Goal: Task Accomplishment & Management: Manage account settings

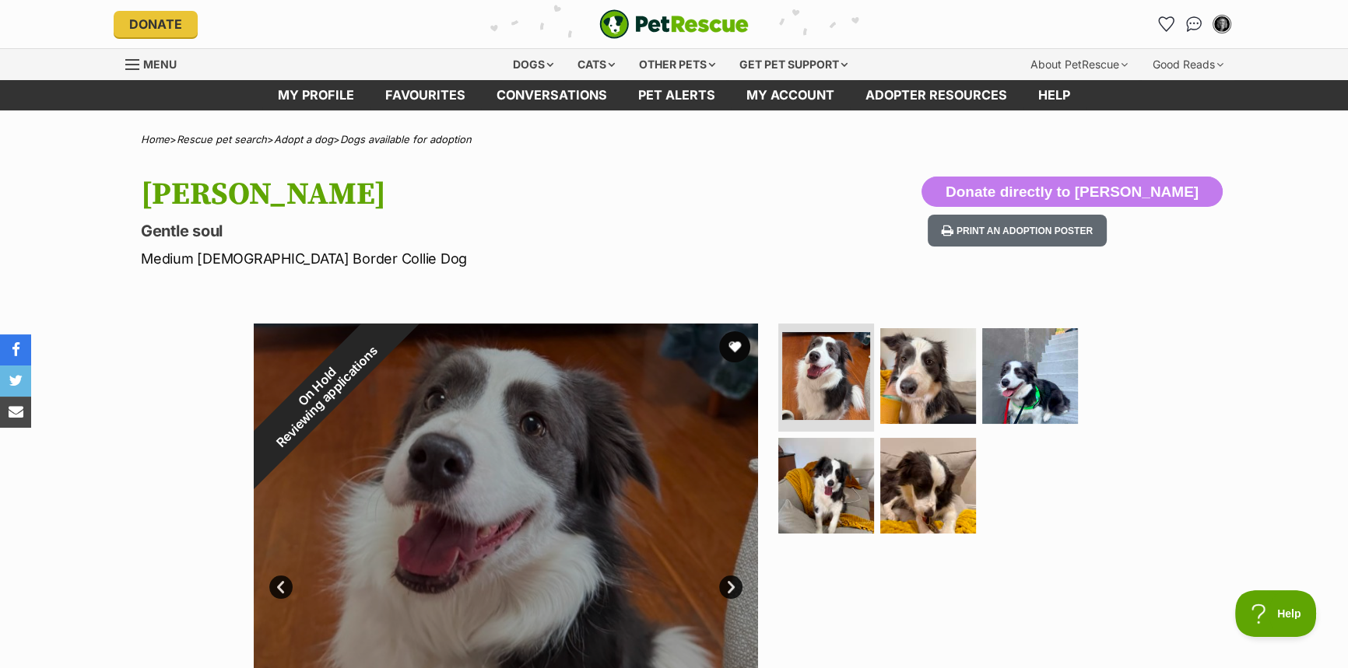
click at [144, 62] on span "Menu" at bounding box center [159, 64] width 33 height 13
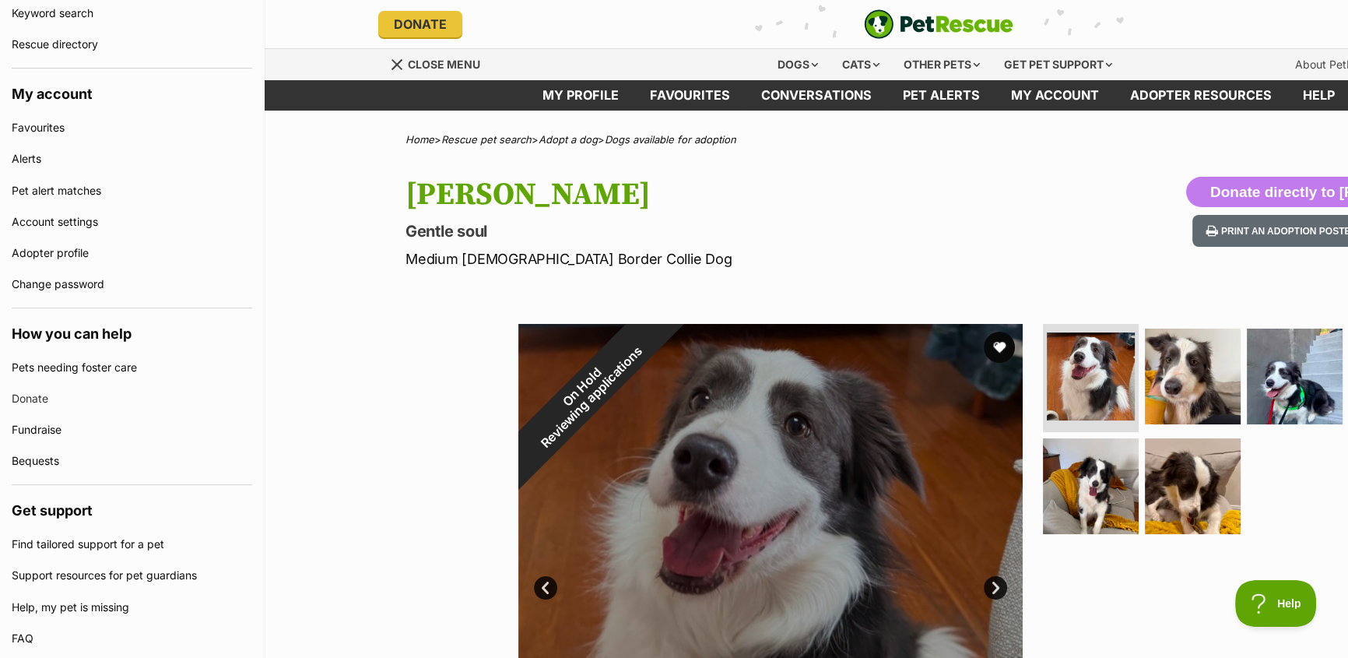
scroll to position [353, 0]
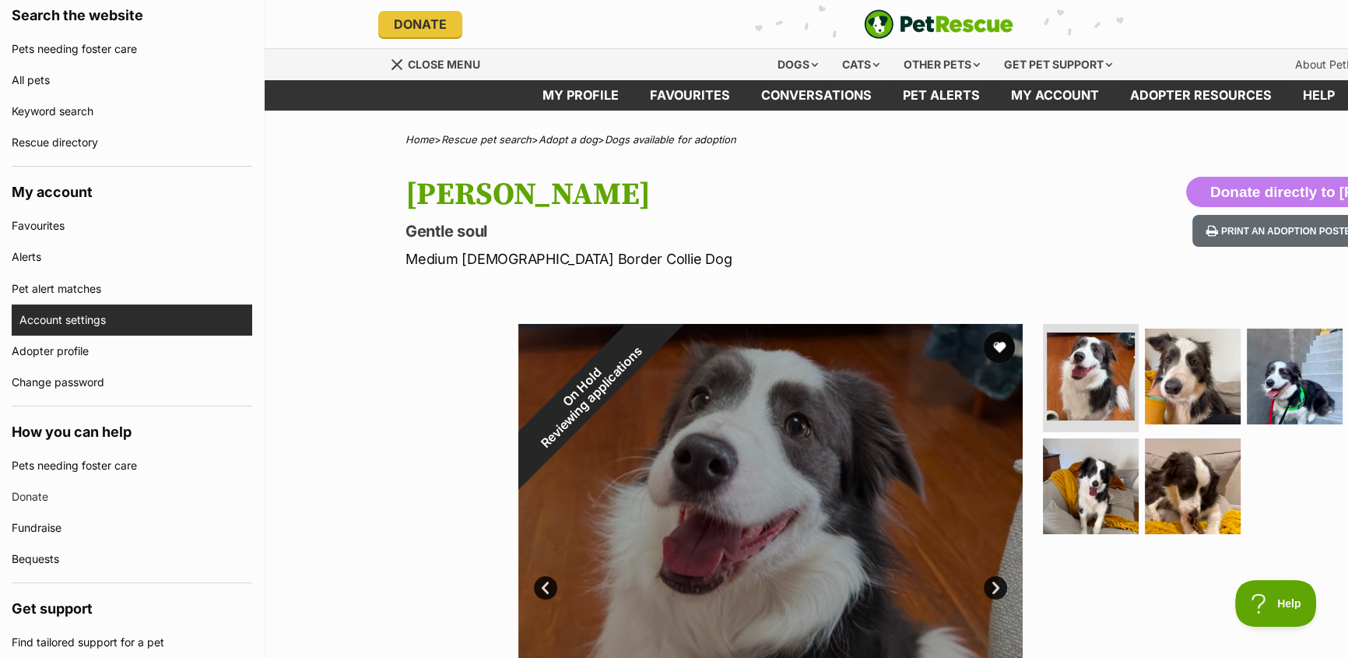
click at [83, 319] on link "Account settings" at bounding box center [135, 319] width 233 height 31
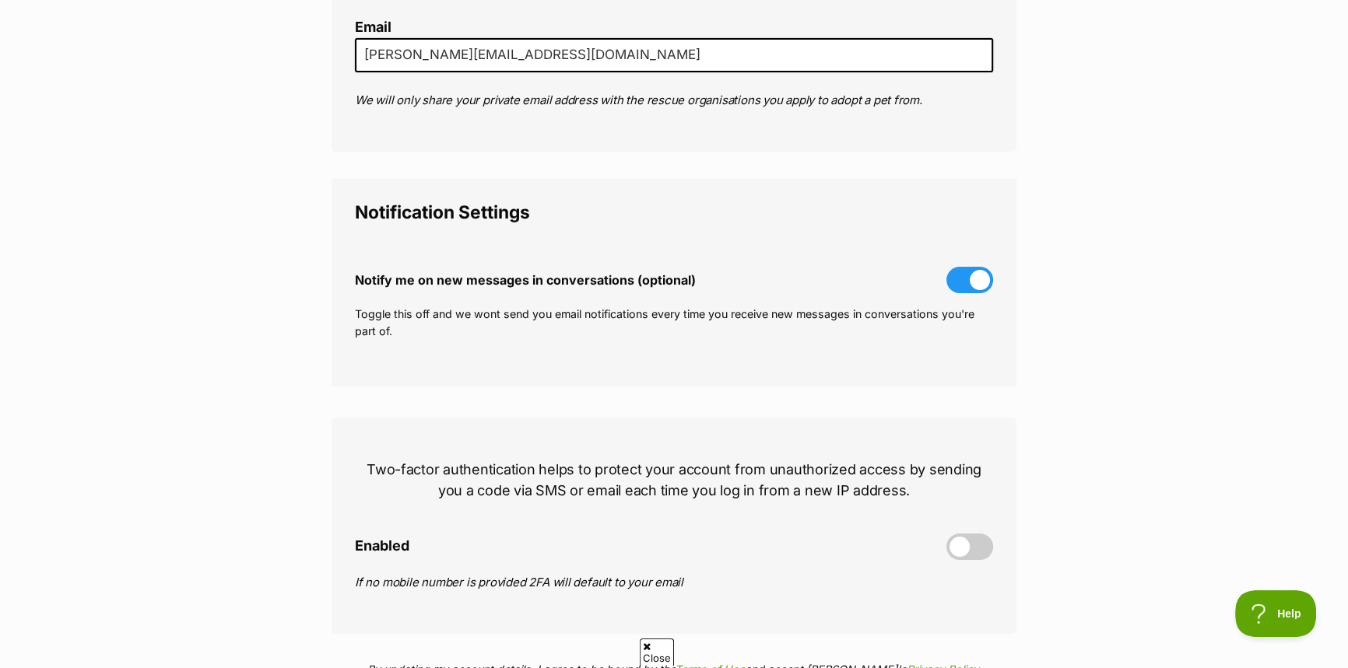
scroll to position [566, 0]
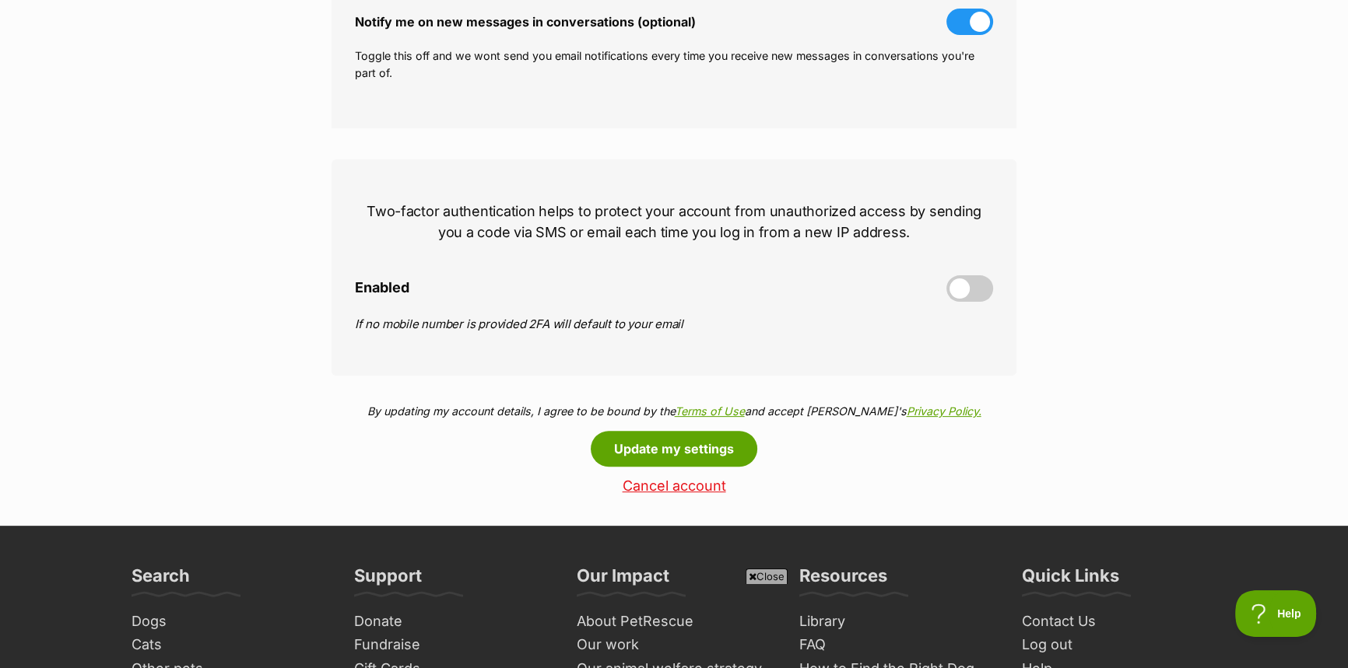
click at [682, 479] on link "Cancel account" at bounding box center [674, 487] width 685 height 16
